Goal: Check status: Check status

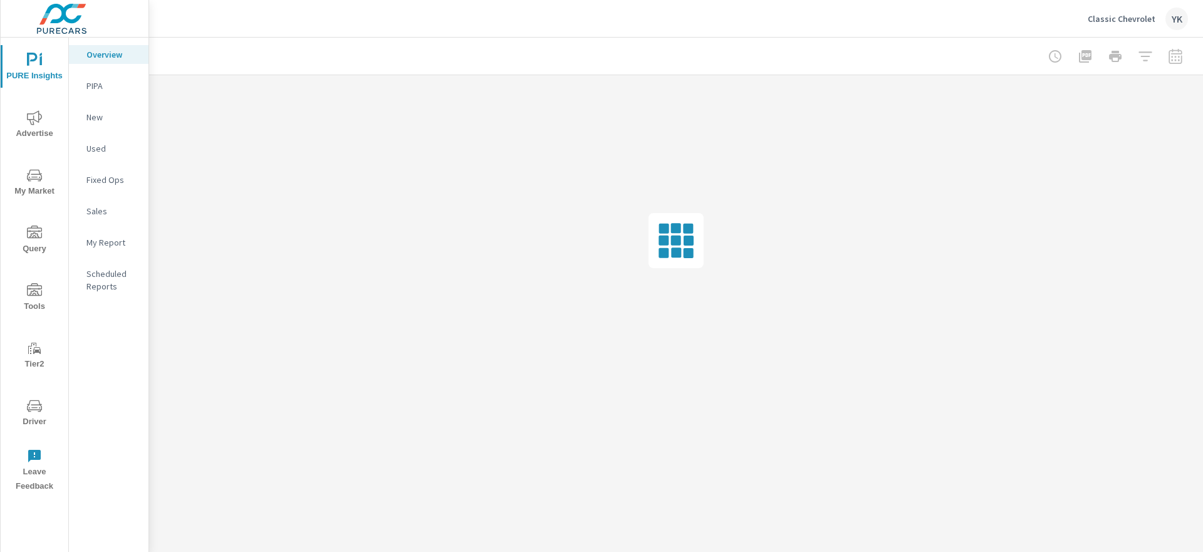
click at [35, 115] on icon "nav menu" at bounding box center [34, 117] width 15 height 15
click at [104, 276] on p "PureCars TV" at bounding box center [112, 274] width 52 height 13
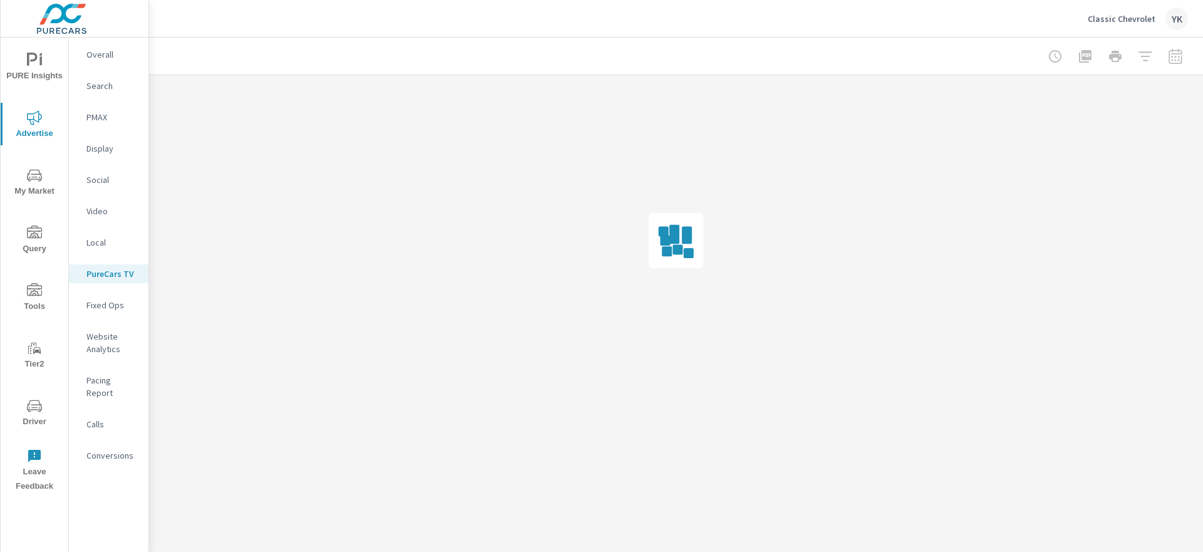
click at [1178, 56] on div at bounding box center [1115, 56] width 145 height 25
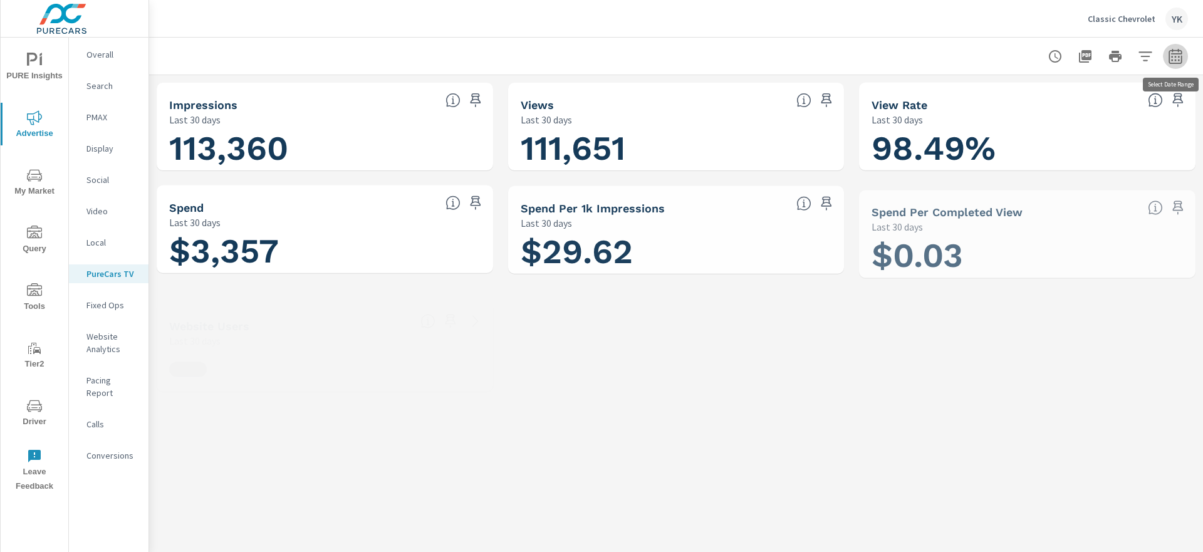
click at [1178, 56] on icon "button" at bounding box center [1175, 58] width 8 height 5
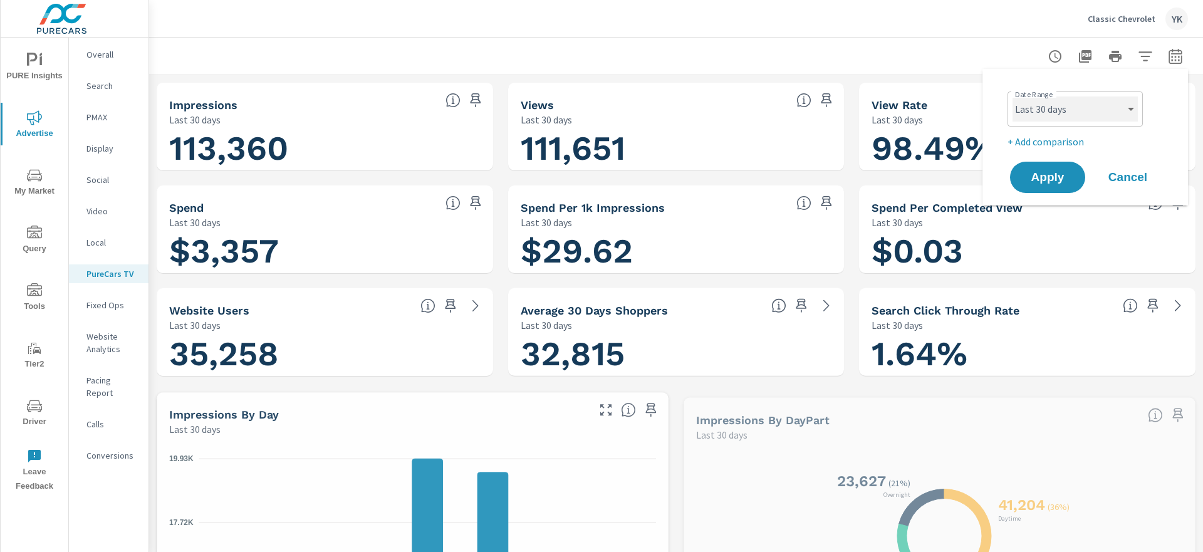
click at [1059, 98] on select "Custom [DATE] Last week Last 7 days Last 14 days Last 30 days Last 45 days Last…" at bounding box center [1075, 109] width 125 height 25
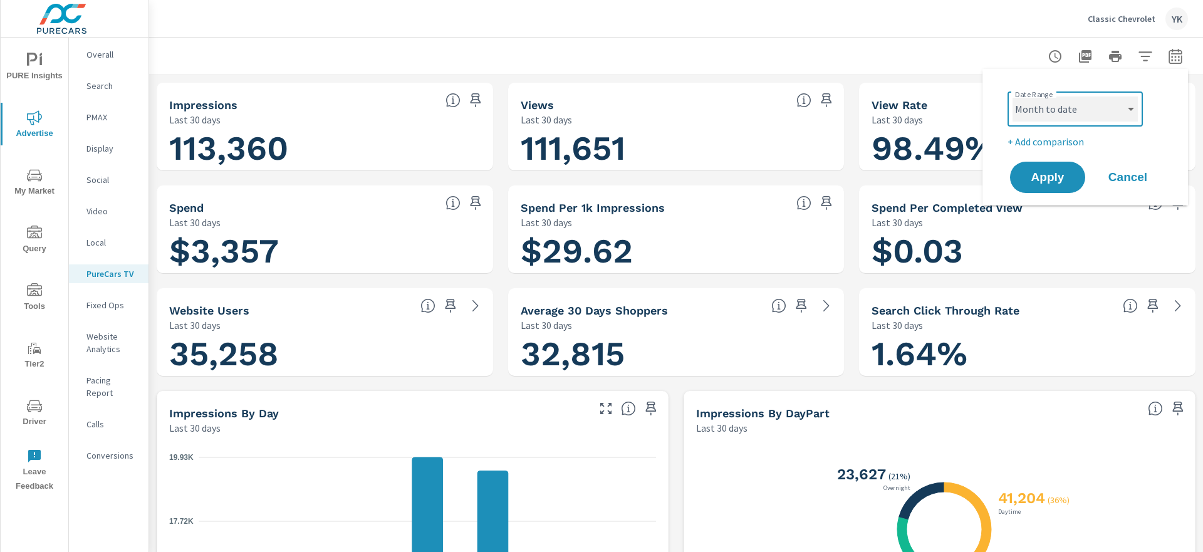
click at [1013, 97] on select "Custom [DATE] Last week Last 7 days Last 14 days Last 30 days Last 45 days Last…" at bounding box center [1075, 109] width 125 height 25
select select "Month to date"
click at [1051, 176] on span "Apply" at bounding box center [1047, 178] width 51 height 12
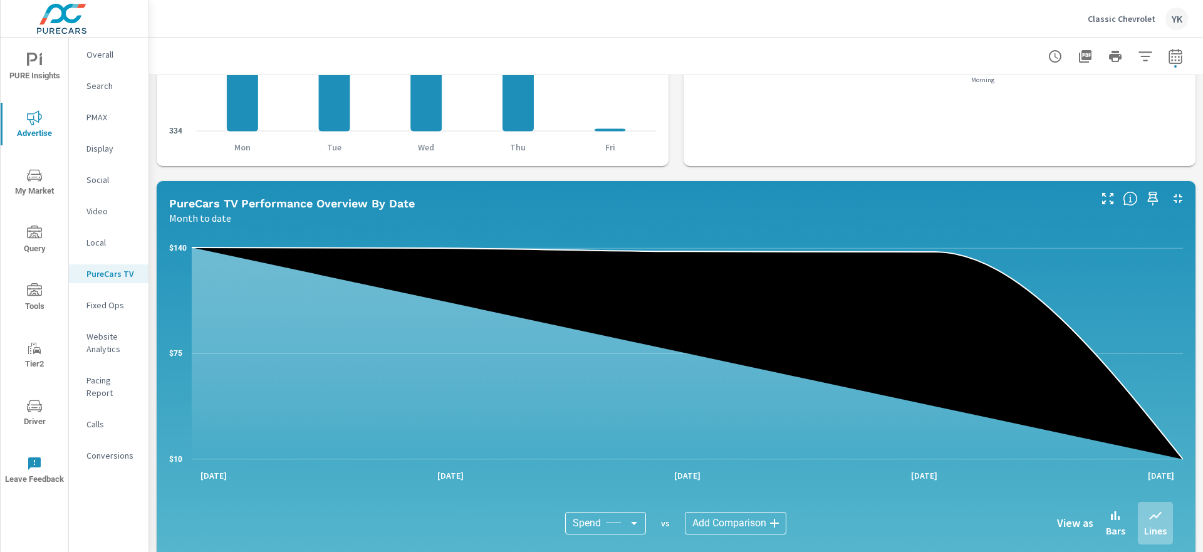
scroll to position [505, 0]
